Goal: Information Seeking & Learning: Learn about a topic

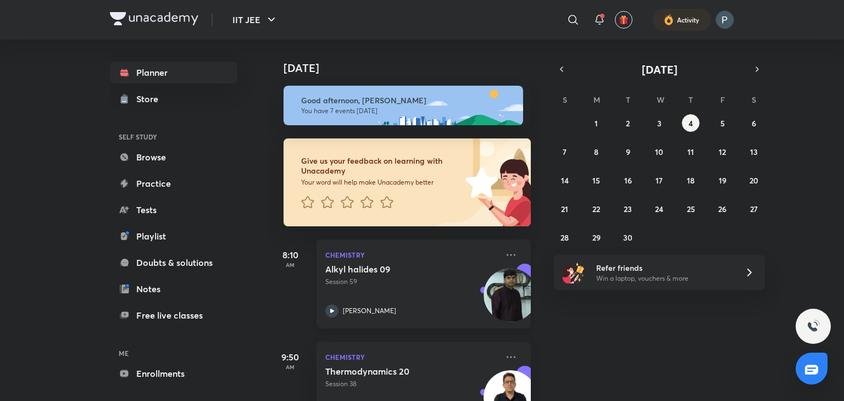
scroll to position [193, 0]
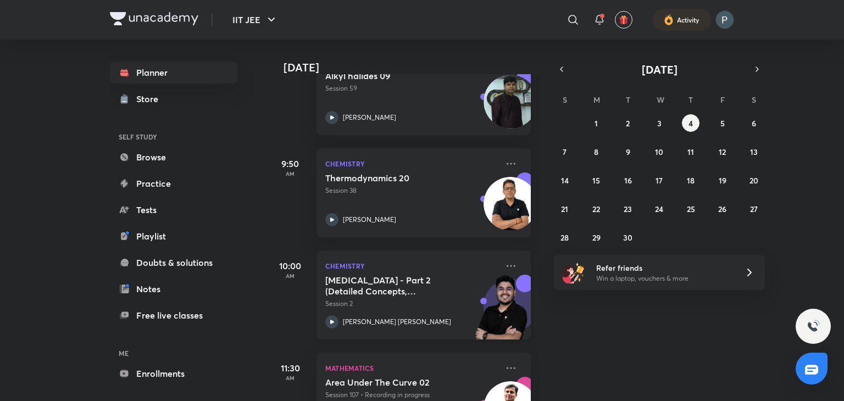
click at [326, 320] on icon at bounding box center [331, 321] width 13 height 13
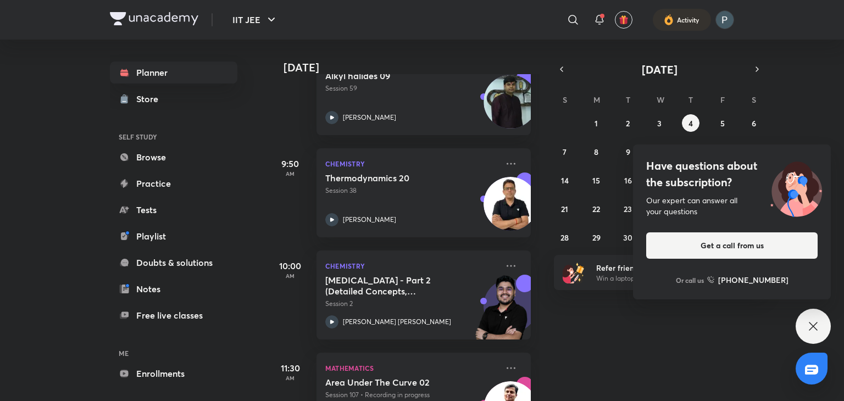
click at [804, 321] on div "Have questions about the subscription? Our expert can answer all your questions…" at bounding box center [812, 326] width 35 height 35
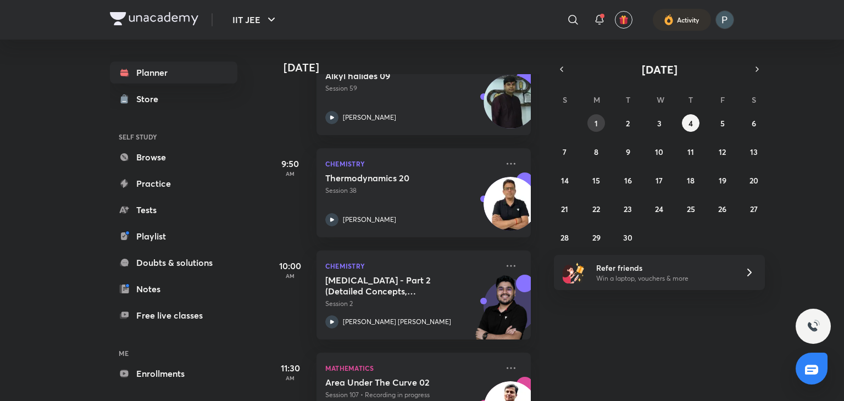
click at [596, 118] on abbr "1" at bounding box center [595, 123] width 3 height 10
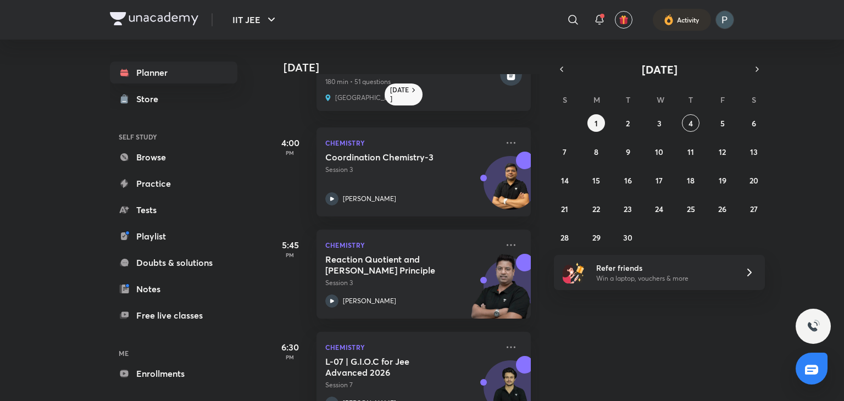
scroll to position [545, 0]
click at [564, 64] on icon "button" at bounding box center [561, 69] width 9 height 10
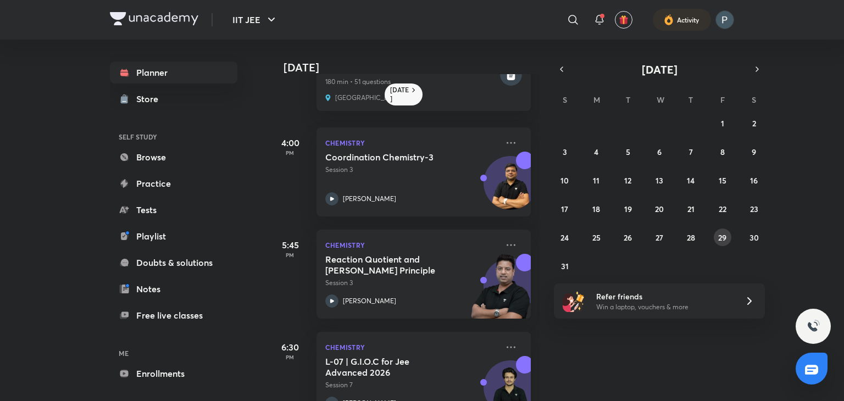
click at [728, 234] on button "29" at bounding box center [722, 237] width 18 height 18
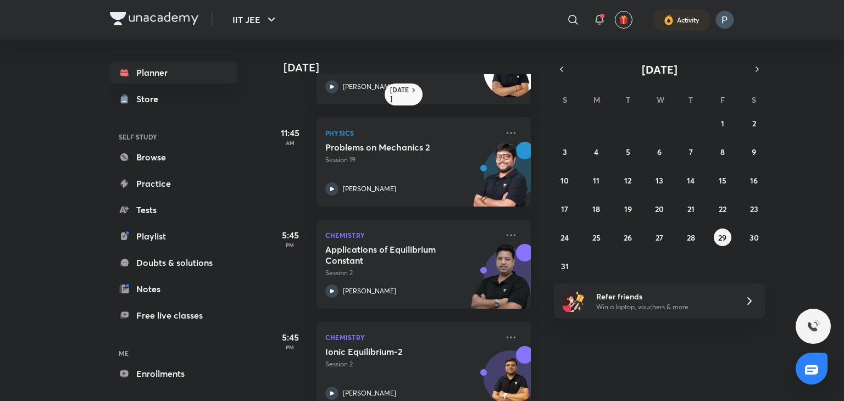
scroll to position [482, 0]
click at [320, 289] on div "Chemistry Applications of Equilibrium Constant Session 2 Brijesh Jindal" at bounding box center [423, 263] width 214 height 89
click at [656, 238] on abbr "27" at bounding box center [659, 237] width 8 height 10
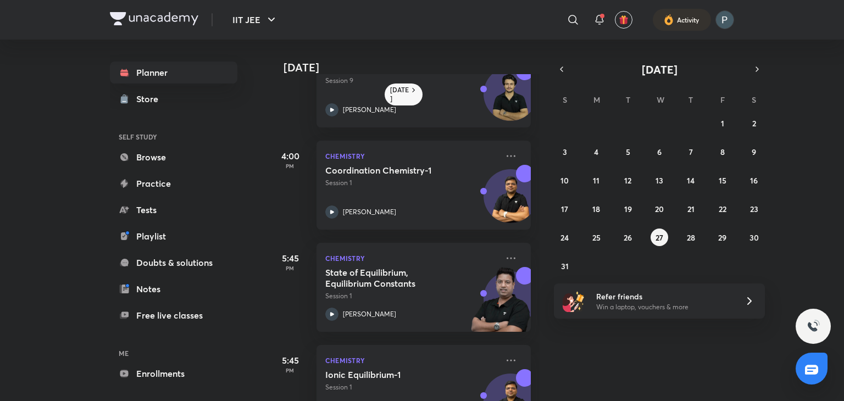
scroll to position [471, 0]
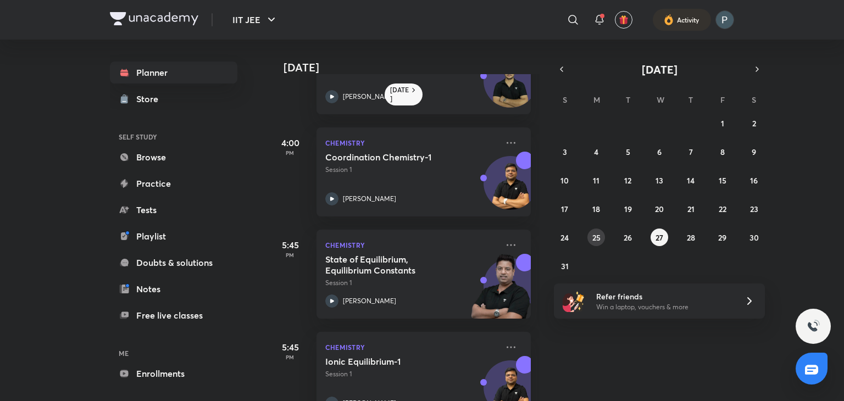
click at [597, 237] on abbr "25" at bounding box center [596, 237] width 8 height 10
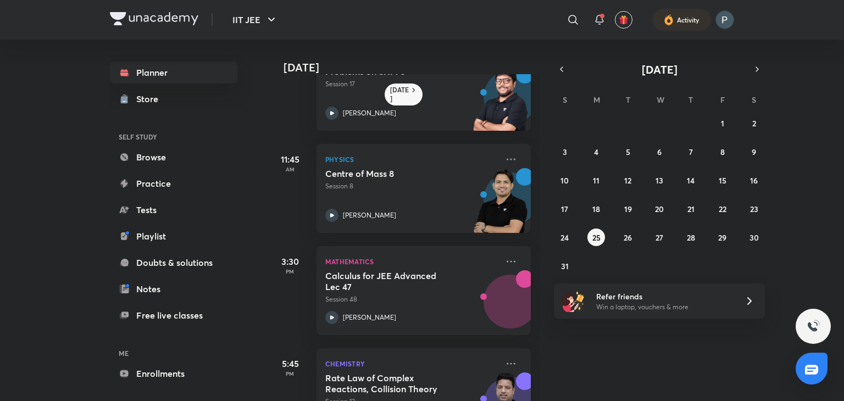
scroll to position [599, 0]
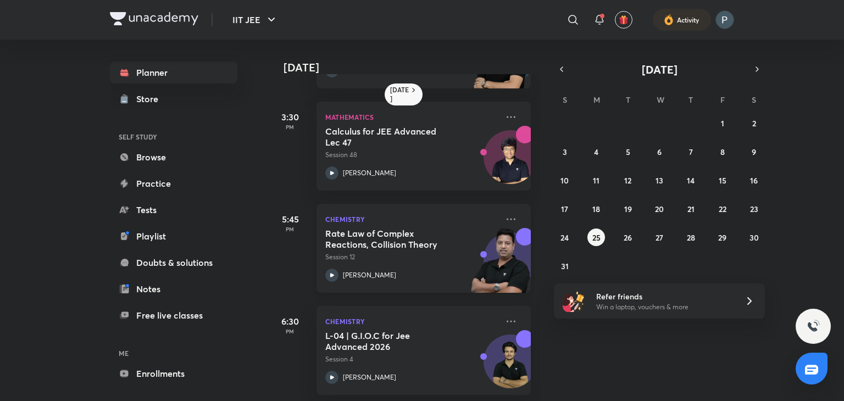
click at [336, 266] on div "Rate Law of Complex Reactions, Collision Theory Session 12 Brijesh Jindal" at bounding box center [411, 255] width 172 height 54
click at [661, 238] on abbr "27" at bounding box center [659, 237] width 8 height 10
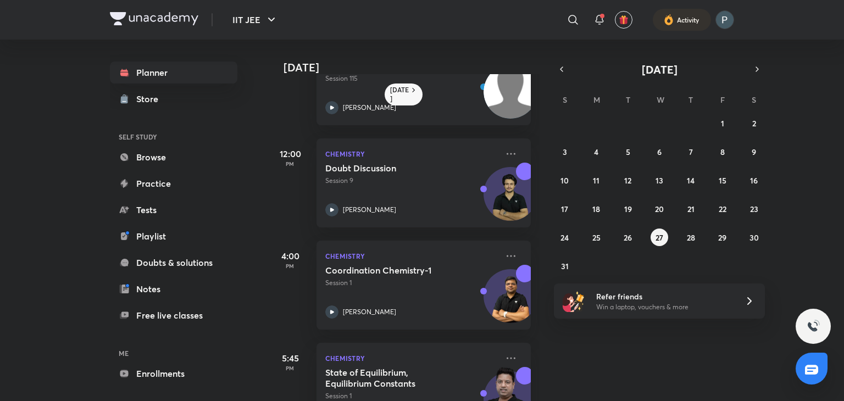
scroll to position [474, 0]
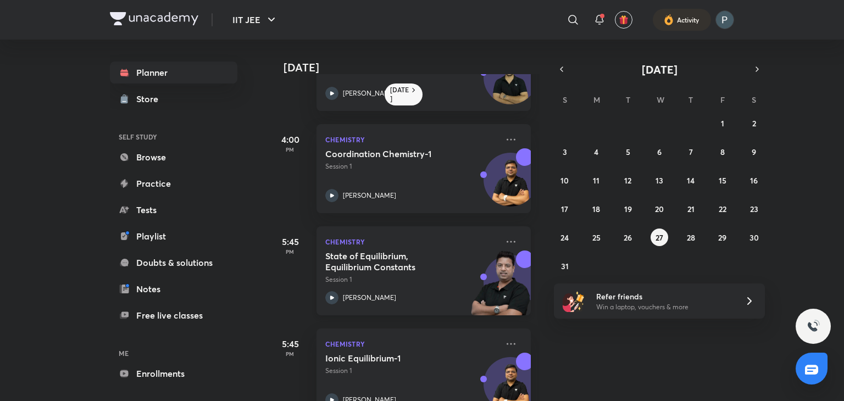
click at [329, 295] on icon at bounding box center [331, 297] width 13 height 13
